Goal: Information Seeking & Learning: Learn about a topic

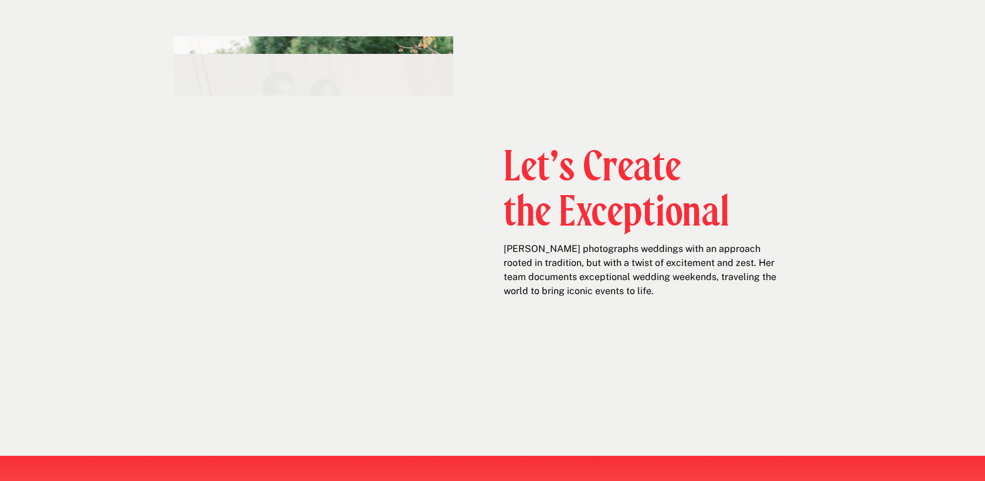
scroll to position [476, 0]
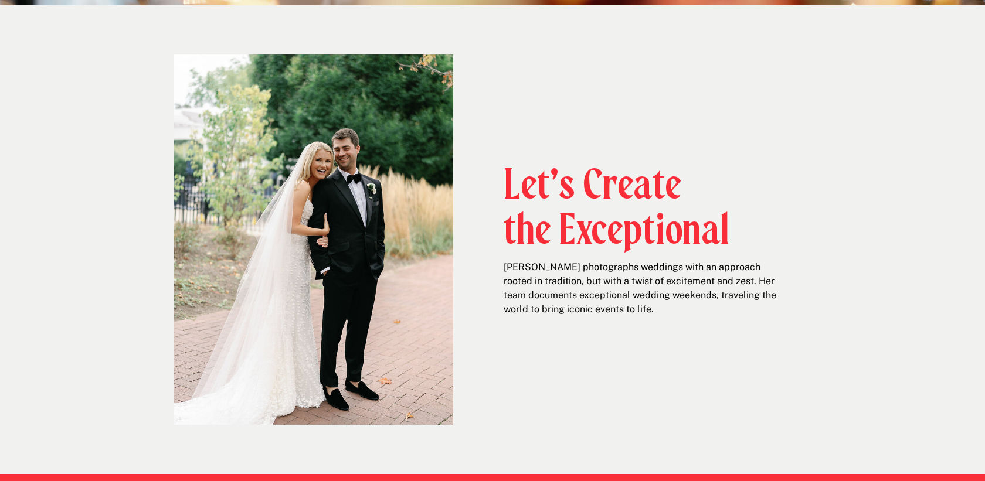
drag, startPoint x: 538, startPoint y: 158, endPoint x: 626, endPoint y: 322, distance: 186.2
click at [626, 322] on p "[PERSON_NAME] photographs weddings with an approach rooted in tradition, but wi…" at bounding box center [641, 291] width 275 height 63
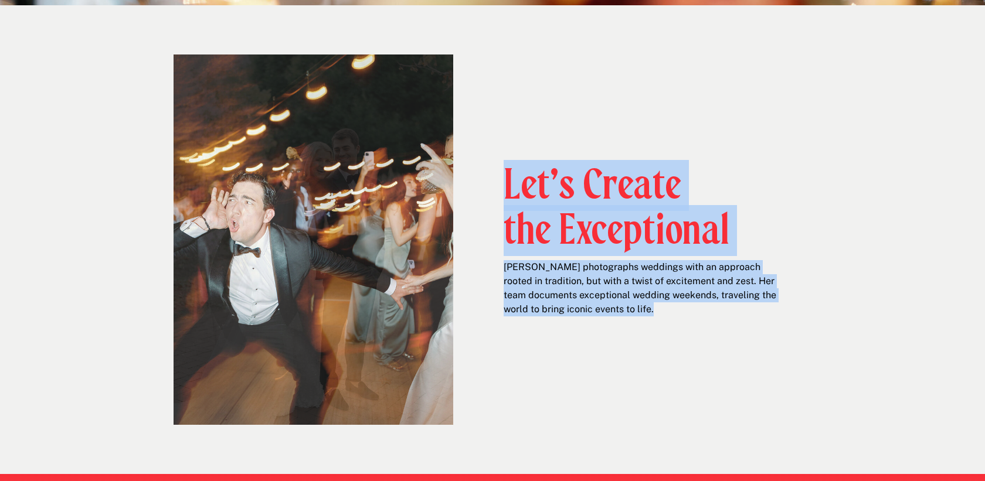
drag, startPoint x: 626, startPoint y: 322, endPoint x: 618, endPoint y: 148, distance: 174.3
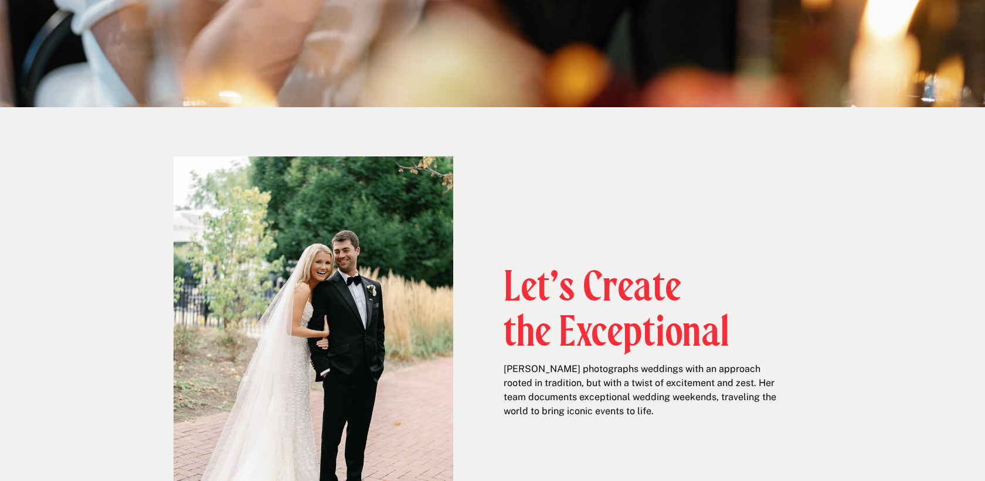
scroll to position [661, 0]
